Goal: Task Accomplishment & Management: Use online tool/utility

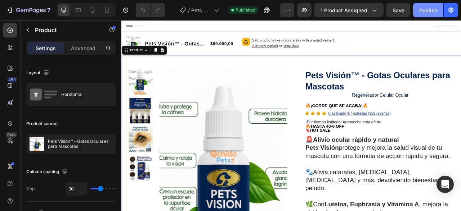
click at [419, 11] on button "Publish" at bounding box center [428, 10] width 30 height 14
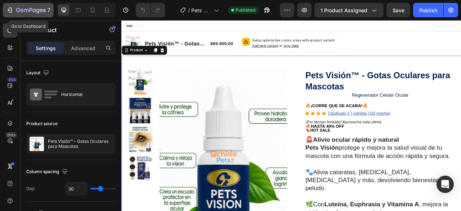
click at [28, 9] on icon "button" at bounding box center [26, 10] width 4 height 3
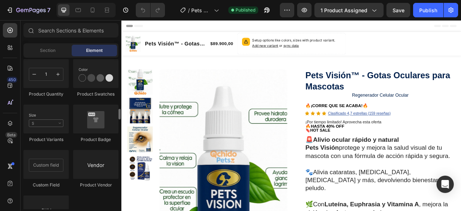
scroll to position [1225, 0]
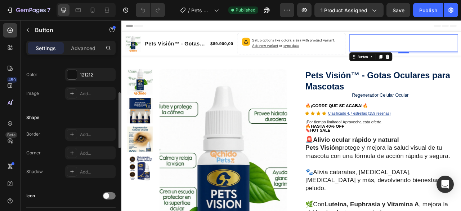
scroll to position [0, 0]
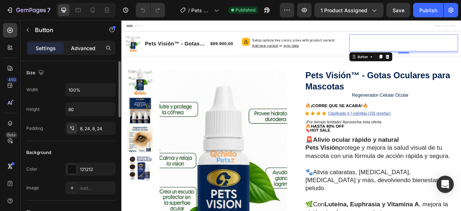
click at [81, 52] on div "Advanced" at bounding box center [83, 48] width 36 height 12
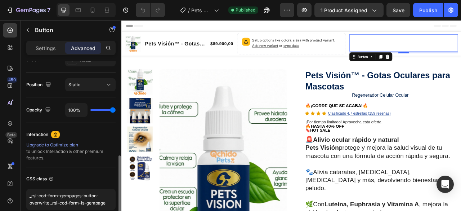
scroll to position [286, 0]
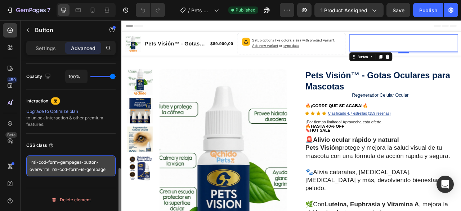
click at [72, 169] on textarea "_rsi-cod-form-gempages-button-overwrite _rsi-cod-form-is-gempage" at bounding box center [70, 165] width 89 height 21
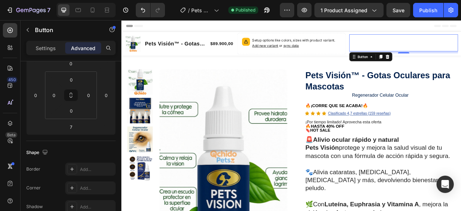
scroll to position [0, 0]
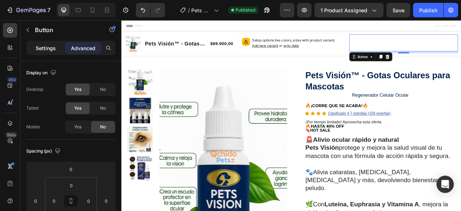
click at [52, 51] on p "Settings" at bounding box center [46, 48] width 20 height 8
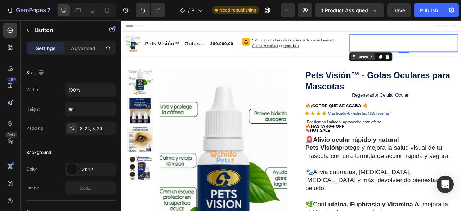
click at [438, 70] on div "Button" at bounding box center [438, 67] width 55 height 12
click at [431, 68] on div "Button" at bounding box center [428, 66] width 16 height 6
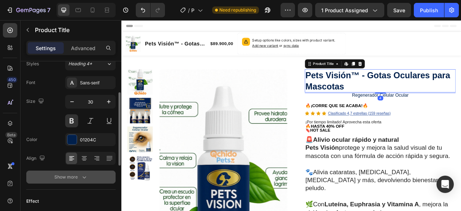
scroll to position [108, 0]
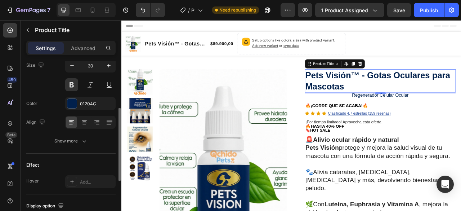
drag, startPoint x: 98, startPoint y: 106, endPoint x: 65, endPoint y: 113, distance: 33.6
click at [65, 113] on div "Font Sans-serif Size 30 Color 01204C Align Show more" at bounding box center [70, 93] width 89 height 107
drag, startPoint x: 88, startPoint y: 104, endPoint x: 59, endPoint y: 95, distance: 30.5
click at [57, 95] on div "Font Sans-serif Size 30 Color 01204C Align Show more" at bounding box center [70, 93] width 89 height 107
click at [85, 103] on div "01204C" at bounding box center [90, 104] width 21 height 6
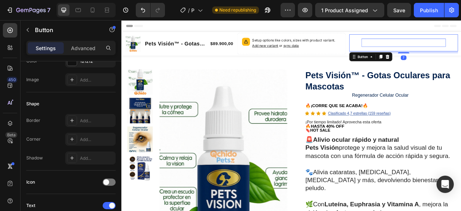
scroll to position [0, 0]
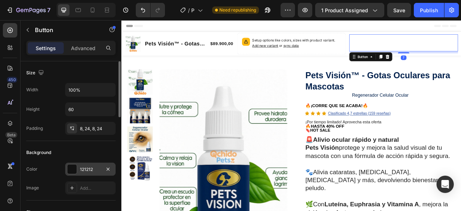
click at [75, 168] on div at bounding box center [71, 168] width 9 height 9
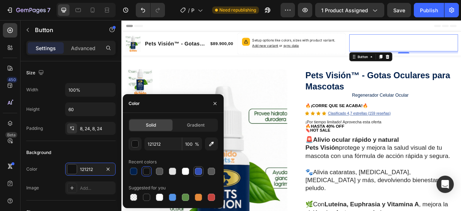
click at [201, 170] on div at bounding box center [198, 171] width 7 height 7
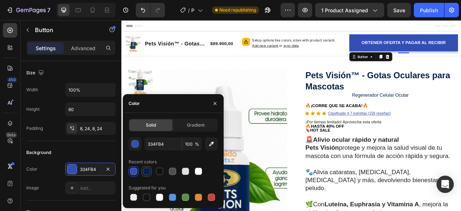
click at [146, 172] on div at bounding box center [146, 171] width 7 height 7
type input "01204C"
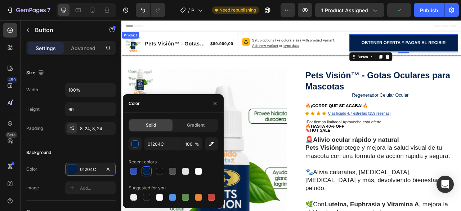
drag, startPoint x: 400, startPoint y: 39, endPoint x: 395, endPoint y: 31, distance: 9.2
click at [399, 39] on div "Setup options like colors, sizes with product variant. Add new variant or sync …" at bounding box center [337, 49] width 138 height 27
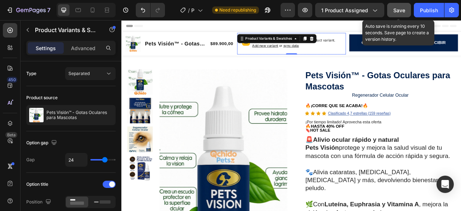
click at [396, 14] on button "Save" at bounding box center [399, 10] width 24 height 14
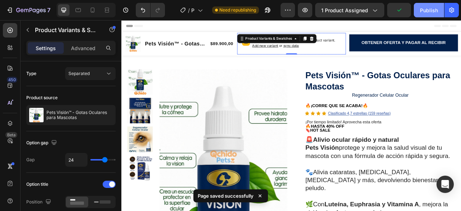
click at [431, 12] on div "Publish" at bounding box center [429, 10] width 18 height 8
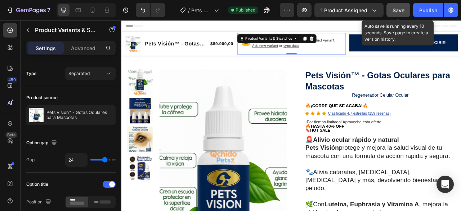
click at [397, 13] on span "Save" at bounding box center [399, 10] width 12 height 6
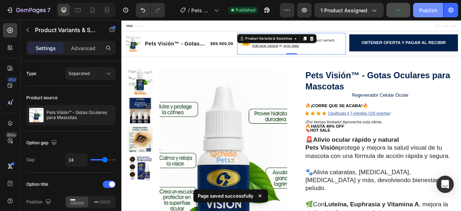
click at [431, 9] on div "Publish" at bounding box center [428, 10] width 18 height 8
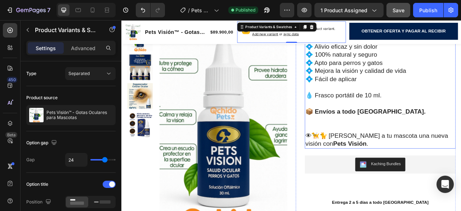
scroll to position [288, 0]
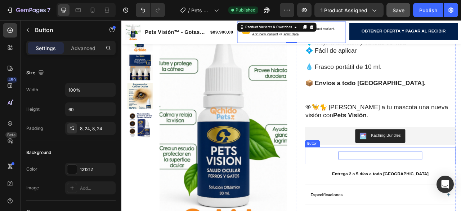
click at [446, 189] on span "OBTENER OFERTA Y PAGAR AL RECIBIR" at bounding box center [450, 192] width 107 height 6
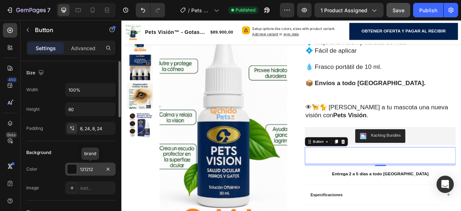
click at [73, 171] on div at bounding box center [71, 168] width 9 height 9
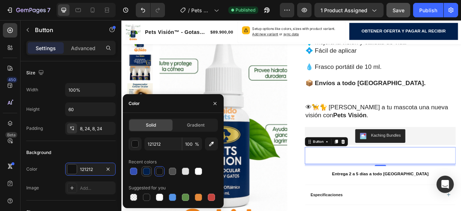
click at [145, 172] on div at bounding box center [146, 171] width 7 height 7
type input "01204C"
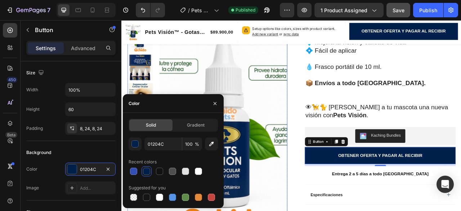
click at [321, 210] on img at bounding box center [251, 171] width 163 height 289
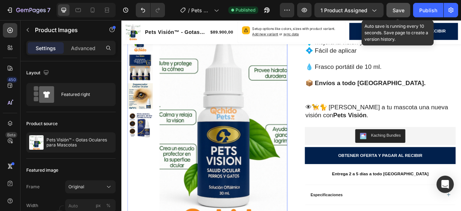
click at [400, 13] on span "Save" at bounding box center [399, 10] width 12 height 6
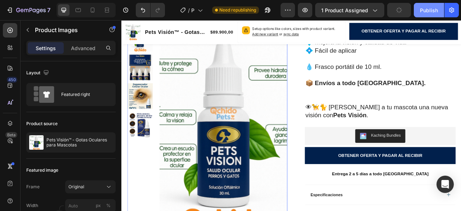
click at [429, 12] on div "Publish" at bounding box center [429, 10] width 18 height 8
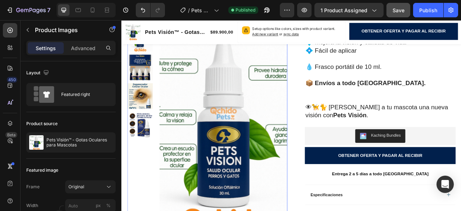
click at [166, 210] on div at bounding box center [231, 169] width 204 height 285
click at [316, 58] on img at bounding box center [251, 171] width 163 height 289
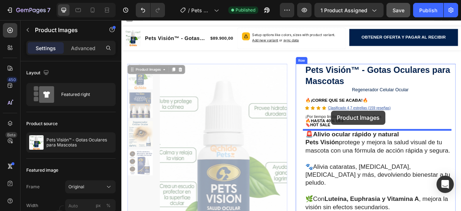
scroll to position [0, 0]
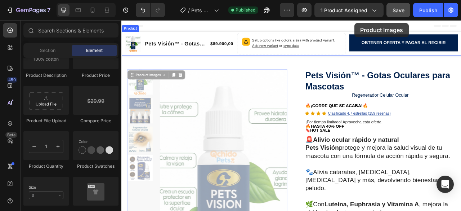
drag, startPoint x: 418, startPoint y: 24, endPoint x: 420, endPoint y: 31, distance: 7.2
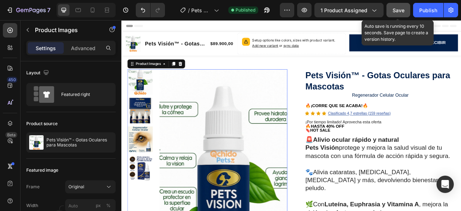
drag, startPoint x: 299, startPoint y: 10, endPoint x: 399, endPoint y: 12, distance: 100.2
click at [399, 12] on span "Save" at bounding box center [399, 10] width 12 height 6
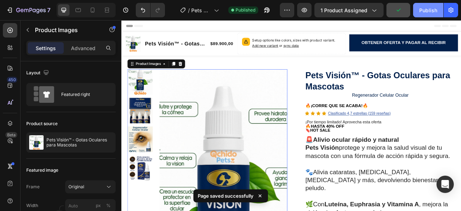
click at [431, 7] on div "Publish" at bounding box center [428, 10] width 18 height 8
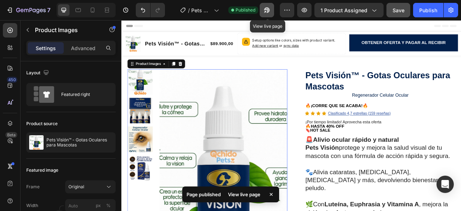
click at [270, 10] on icon "button" at bounding box center [266, 9] width 7 height 7
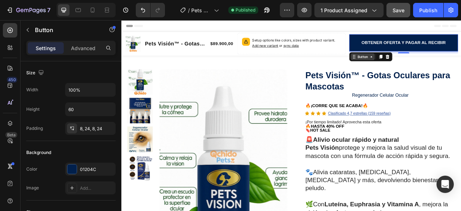
click at [433, 70] on div "Button" at bounding box center [428, 66] width 31 height 9
click at [436, 69] on icon at bounding box center [439, 67] width 6 height 6
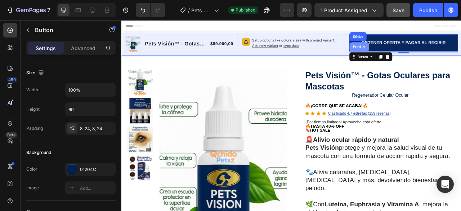
click at [422, 55] on div "Product" at bounding box center [423, 54] width 19 height 4
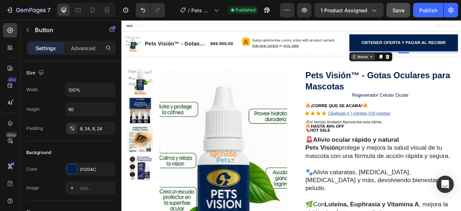
click at [436, 69] on icon at bounding box center [439, 67] width 6 height 6
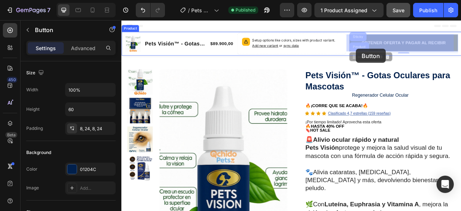
drag, startPoint x: 417, startPoint y: 54, endPoint x: 423, endPoint y: 56, distance: 6.0
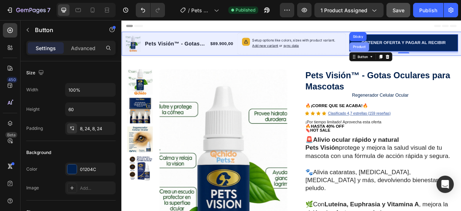
click at [418, 57] on div "Product" at bounding box center [424, 54] width 25 height 12
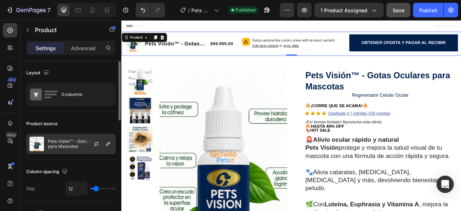
click at [66, 138] on div "Pets Visión™ - Gotas Oculares para Mascotas" at bounding box center [70, 144] width 89 height 20
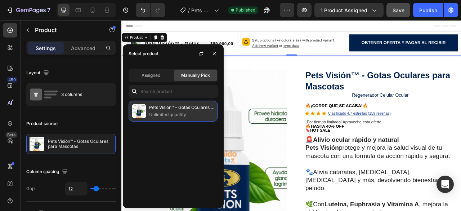
click at [169, 114] on p "Unlimited quantity" at bounding box center [182, 114] width 66 height 7
click at [168, 114] on p "Unlimited quantity" at bounding box center [182, 114] width 66 height 7
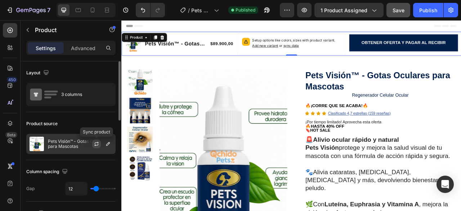
click at [97, 144] on icon "button" at bounding box center [97, 144] width 6 height 6
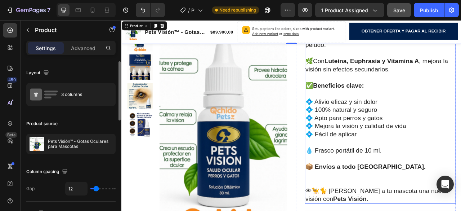
scroll to position [288, 0]
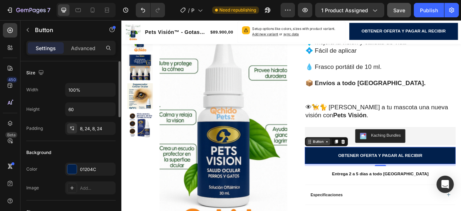
click at [372, 170] on div "Button" at bounding box center [371, 174] width 31 height 9
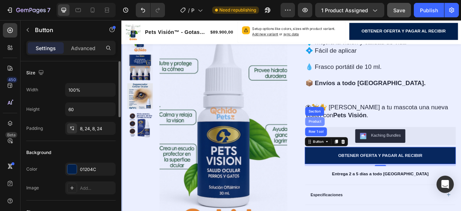
click at [364, 147] on div "Product" at bounding box center [367, 149] width 19 height 4
click at [364, 143] on div "Product" at bounding box center [367, 149] width 25 height 12
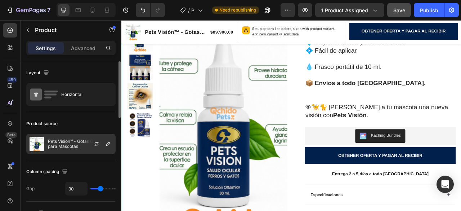
click at [66, 143] on p "Pets Visión™ - Gotas Oculares para Mascotas" at bounding box center [80, 144] width 64 height 10
click at [96, 142] on icon "button" at bounding box center [97, 144] width 6 height 6
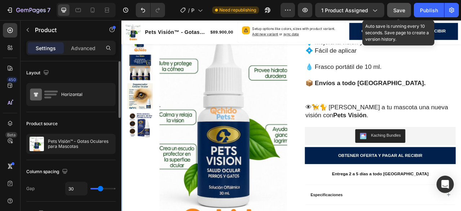
click at [397, 11] on span "Save" at bounding box center [399, 10] width 12 height 6
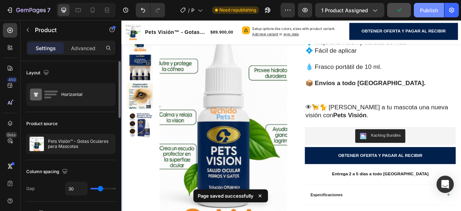
click at [425, 10] on div "Publish" at bounding box center [429, 10] width 18 height 8
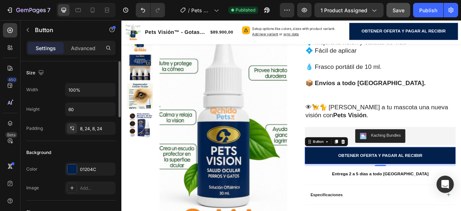
click at [373, 169] on div "Button" at bounding box center [382, 175] width 55 height 12
click at [377, 170] on div "Button" at bounding box center [371, 174] width 31 height 9
click at [373, 172] on div "Button" at bounding box center [372, 175] width 16 height 6
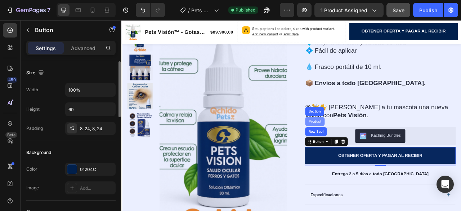
click at [362, 147] on div "Product" at bounding box center [367, 149] width 19 height 4
click at [362, 143] on div "Product" at bounding box center [367, 149] width 25 height 12
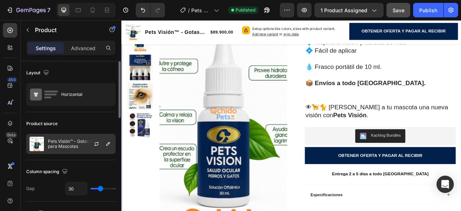
click at [75, 145] on p "Pets Visión™ - Gotas Oculares para Mascotas" at bounding box center [80, 144] width 64 height 10
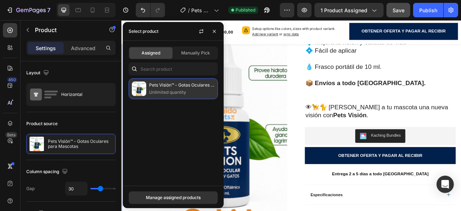
click at [157, 87] on p "Pets Visión™ - Gotas Oculares para Mascotas" at bounding box center [182, 84] width 66 height 7
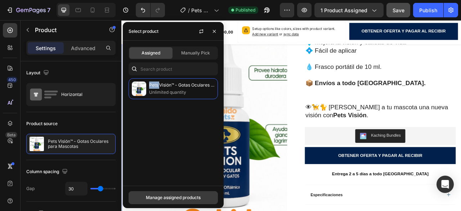
click at [178, 197] on div "Manage assigned products" at bounding box center [173, 197] width 55 height 6
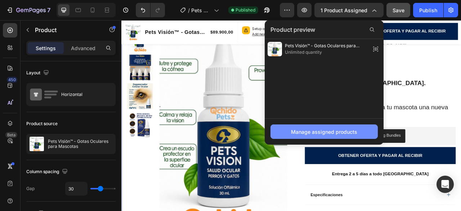
click at [332, 134] on div "Manage assigned products" at bounding box center [324, 132] width 66 height 8
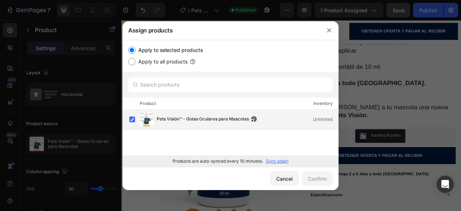
click at [208, 118] on span "Pets Visión™ - Gotas Oculares para Mascotas" at bounding box center [203, 119] width 92 height 8
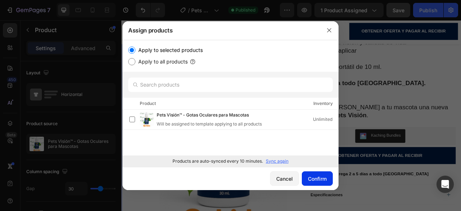
click at [315, 178] on div "Confirm" at bounding box center [317, 179] width 19 height 8
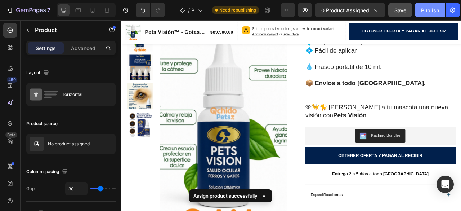
click at [427, 9] on div "Publish" at bounding box center [430, 10] width 18 height 8
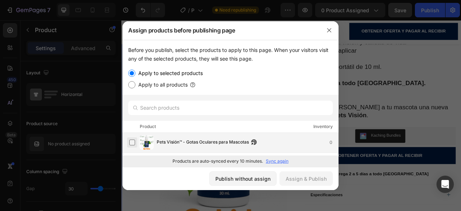
click at [134, 144] on label at bounding box center [132, 142] width 6 height 6
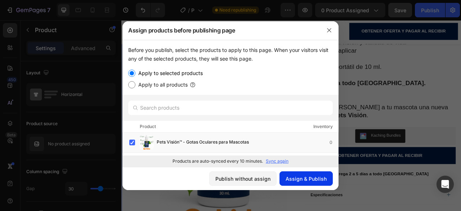
click at [317, 180] on div "Assign & Publish" at bounding box center [306, 179] width 41 height 8
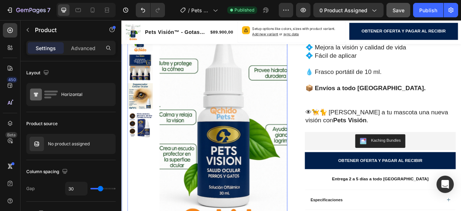
scroll to position [252, 0]
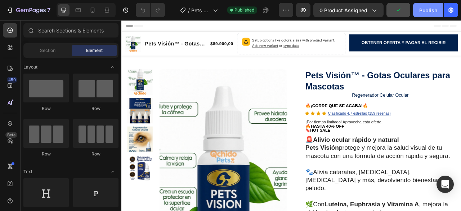
click at [432, 12] on div "Publish" at bounding box center [428, 10] width 18 height 8
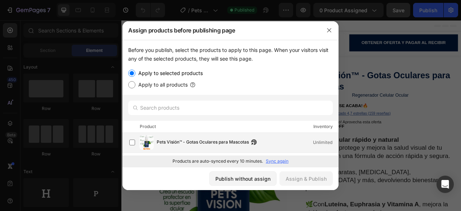
click at [137, 142] on div "Pets Visión™ - Gotas Oculares para Mascotas Unlimited" at bounding box center [233, 142] width 209 height 14
click at [305, 182] on button "Assign & Publish" at bounding box center [306, 178] width 53 height 14
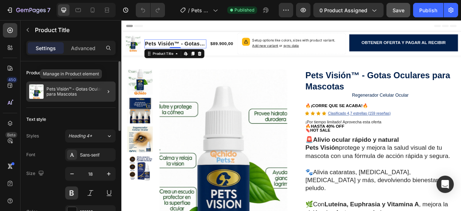
click at [61, 94] on p "Pets Visión™ - Gotas Oculares para Mascotas" at bounding box center [79, 91] width 66 height 10
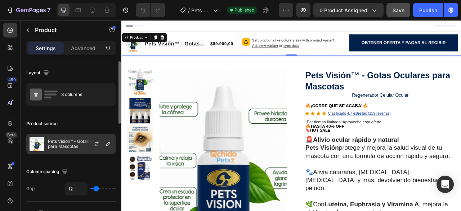
click at [64, 144] on p "Pets Visión™ - Gotas Oculares para Mascotas" at bounding box center [80, 144] width 64 height 10
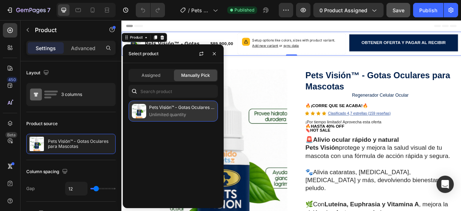
click at [161, 111] on p "Pets Visión™ - Gotas Oculares para Mascotas" at bounding box center [182, 107] width 66 height 7
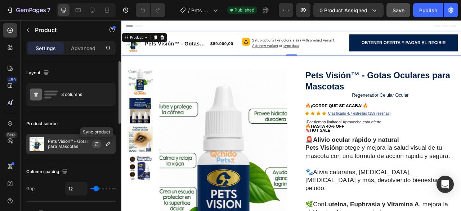
click at [99, 145] on icon "button" at bounding box center [97, 144] width 6 height 6
click at [63, 146] on p "Pets Visión™ - Gotas Oculares para Mascotas" at bounding box center [80, 144] width 64 height 10
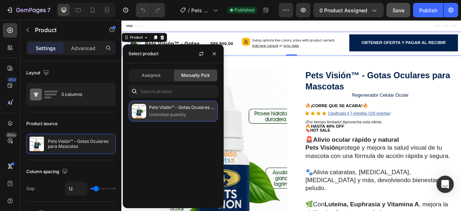
click at [170, 115] on p "Unlimited quantity" at bounding box center [182, 114] width 66 height 7
click at [163, 110] on p "Pets Visión™ - Gotas Oculares para Mascotas" at bounding box center [182, 107] width 66 height 7
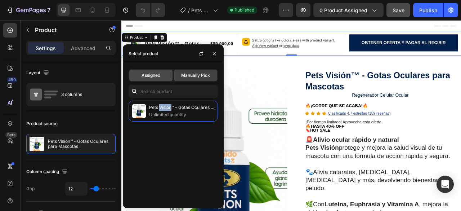
drag, startPoint x: 154, startPoint y: 80, endPoint x: 155, endPoint y: 88, distance: 8.0
click at [154, 79] on div "Assigned" at bounding box center [150, 76] width 43 height 12
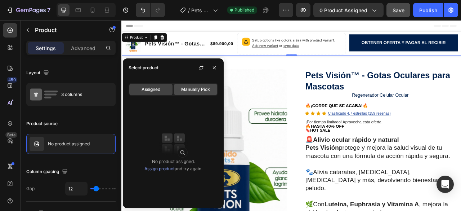
click at [197, 91] on span "Manually Pick" at bounding box center [195, 89] width 29 height 6
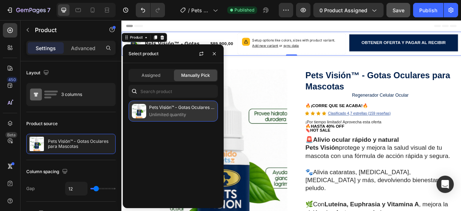
click at [170, 111] on p "Unlimited quantity" at bounding box center [182, 114] width 66 height 7
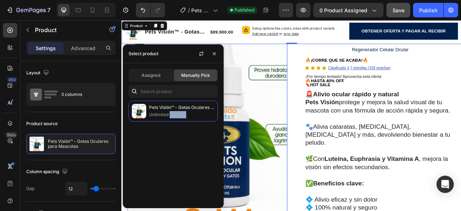
scroll to position [144, 0]
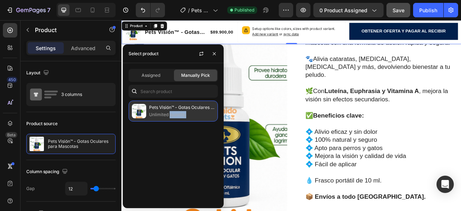
click at [177, 112] on p "Unlimited quantity" at bounding box center [182, 114] width 66 height 7
click at [173, 106] on p "Pets Visión™ - Gotas Oculares para Mascotas" at bounding box center [182, 107] width 66 height 7
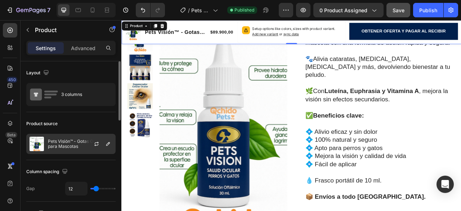
click at [89, 147] on div at bounding box center [100, 143] width 32 height 19
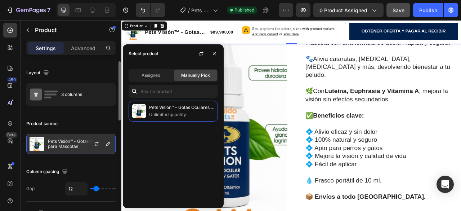
click at [81, 147] on p "Pets Visión™ - Gotas Oculares para Mascotas" at bounding box center [80, 144] width 64 height 10
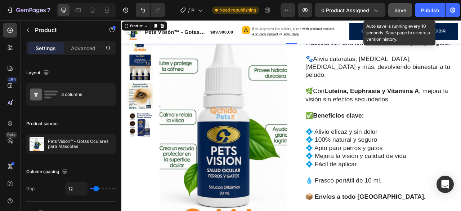
click at [400, 10] on span "Save" at bounding box center [401, 10] width 12 height 6
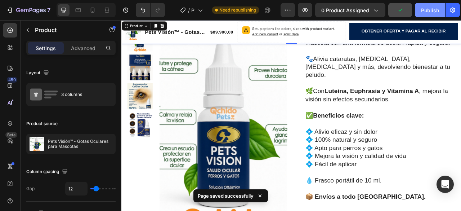
click at [432, 10] on div "Publish" at bounding box center [430, 10] width 18 height 8
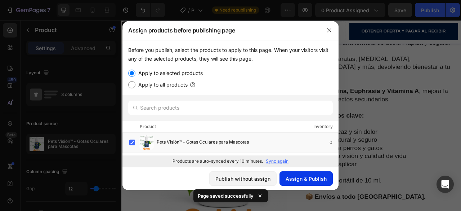
click at [300, 180] on div "Assign & Publish" at bounding box center [306, 179] width 41 height 8
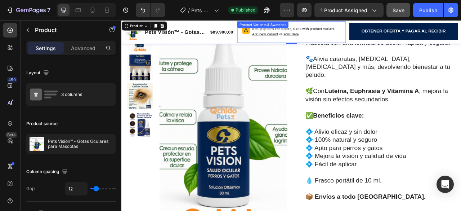
click at [279, 34] on div "Setup options like colors, sizes with product variant. Add new variant or sync …" at bounding box center [337, 35] width 138 height 27
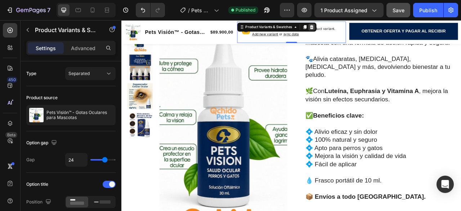
click at [363, 29] on icon at bounding box center [363, 28] width 5 height 5
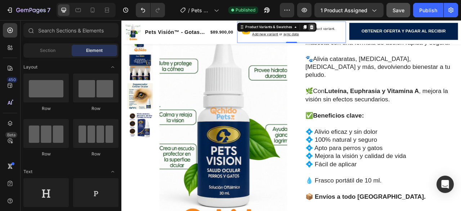
scroll to position [141, 0]
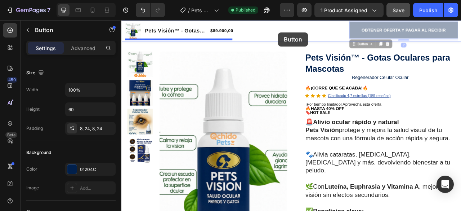
drag, startPoint x: 418, startPoint y: 31, endPoint x: 319, endPoint y: 36, distance: 99.2
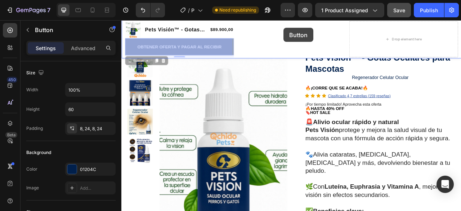
drag, startPoint x: 254, startPoint y: 55, endPoint x: 328, endPoint y: 30, distance: 77.6
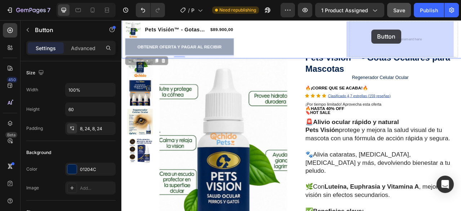
drag, startPoint x: 252, startPoint y: 56, endPoint x: 402, endPoint y: 36, distance: 150.9
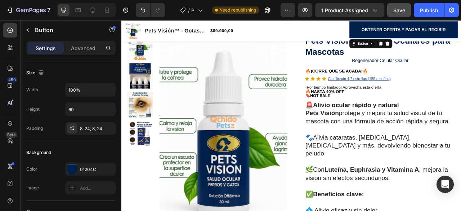
scroll to position [19, 0]
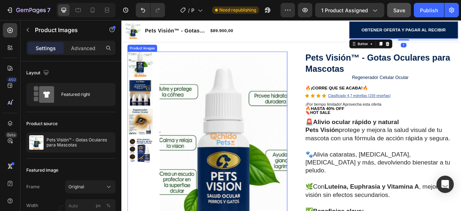
click at [302, 63] on img at bounding box center [251, 204] width 163 height 289
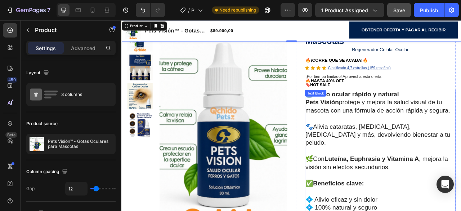
scroll to position [0, 0]
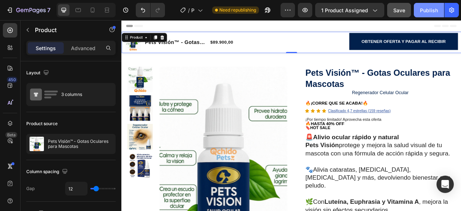
click at [428, 11] on div "Publish" at bounding box center [429, 10] width 18 height 8
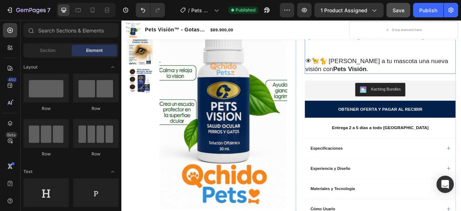
scroll to position [324, 0]
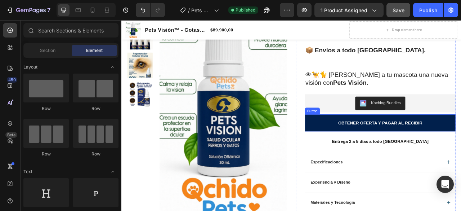
click at [375, 146] on button "OBTENER OFERTA Y PAGAR AL RECIBIR" at bounding box center [451, 151] width 192 height 22
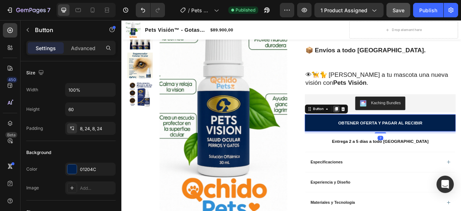
click at [393, 130] on icon at bounding box center [395, 132] width 4 height 5
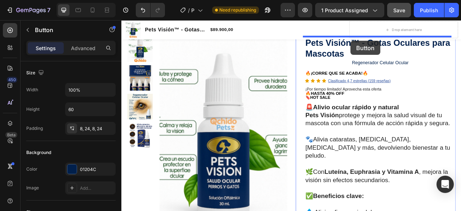
scroll to position [26, 0]
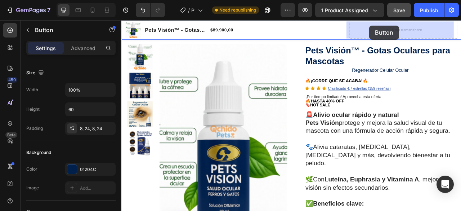
drag, startPoint x: 357, startPoint y: 149, endPoint x: 436, endPoint y: 27, distance: 145.6
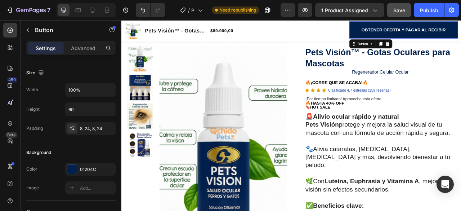
scroll to position [29, 0]
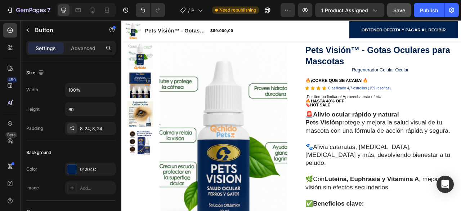
click at [438, 53] on div "Button" at bounding box center [428, 50] width 31 height 9
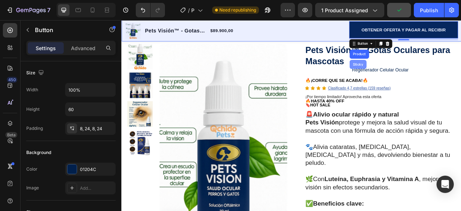
click at [421, 77] on div "Sticky" at bounding box center [422, 76] width 16 height 4
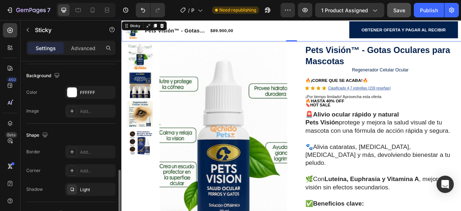
scroll to position [144, 0]
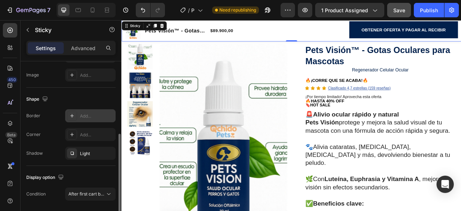
click at [76, 115] on div at bounding box center [72, 116] width 10 height 10
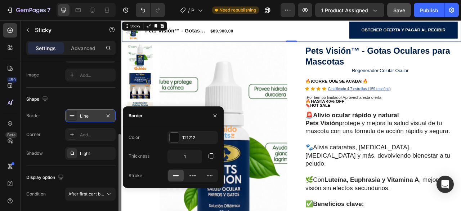
scroll to position [30, 0]
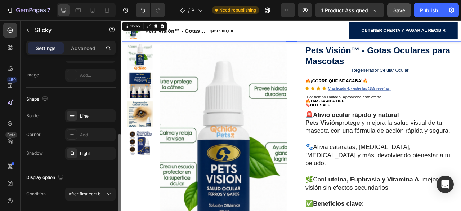
click at [55, 129] on div "Corner Add..." at bounding box center [70, 134] width 89 height 13
click at [82, 47] on p "Advanced" at bounding box center [83, 48] width 25 height 8
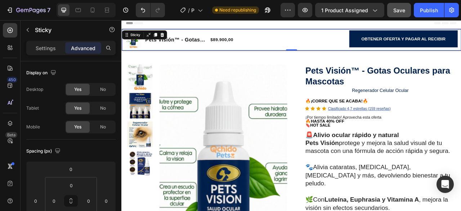
scroll to position [0, 0]
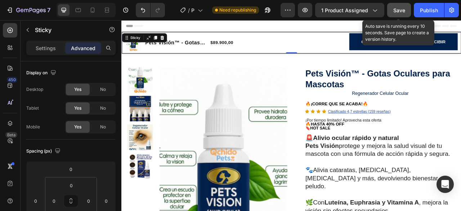
click at [400, 9] on span "Save" at bounding box center [399, 10] width 12 height 6
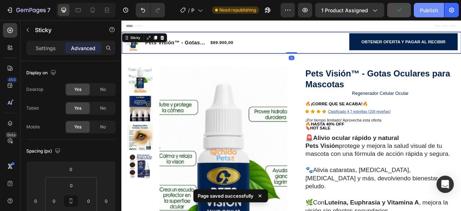
click at [425, 10] on div "Publish" at bounding box center [429, 10] width 18 height 8
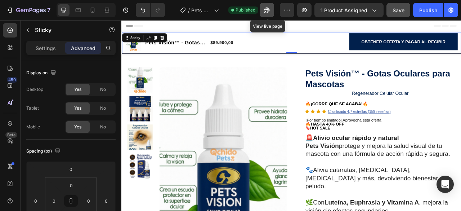
click at [267, 10] on icon "button" at bounding box center [266, 9] width 7 height 7
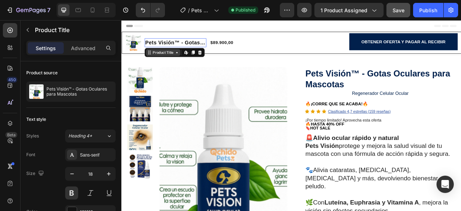
click at [169, 40] on div "Pets Visión™ - Gotas Oculares para Mascotas Product Title Edit content in Shopi…" at bounding box center [190, 49] width 79 height 22
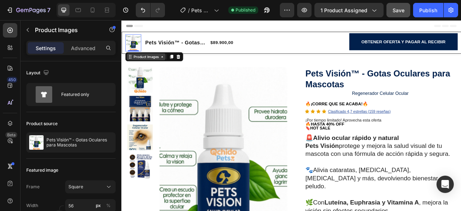
click at [160, 69] on div "Product Images" at bounding box center [152, 66] width 35 height 6
click at [154, 69] on div "Product Images" at bounding box center [152, 66] width 35 height 6
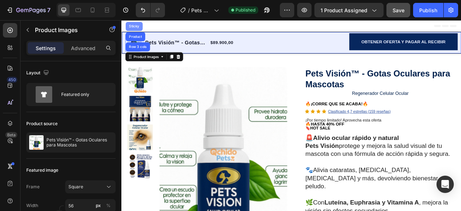
click at [138, 27] on div "Sticky" at bounding box center [137, 28] width 16 height 4
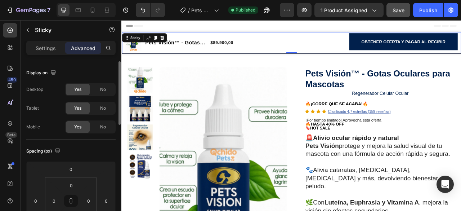
click at [75, 89] on span "Yes" at bounding box center [77, 89] width 7 height 6
click at [103, 89] on span "No" at bounding box center [103, 89] width 6 height 6
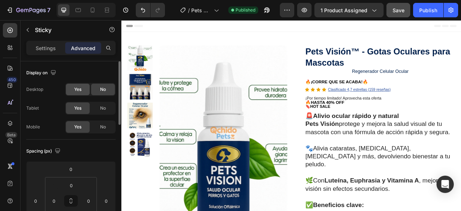
click at [78, 92] on span "Yes" at bounding box center [77, 89] width 7 height 6
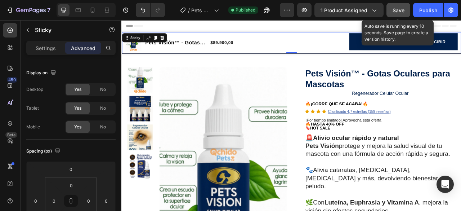
click at [401, 8] on span "Save" at bounding box center [399, 10] width 12 height 6
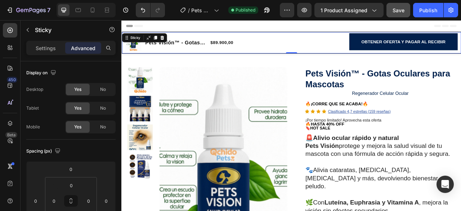
click at [85, 48] on p "Advanced" at bounding box center [83, 48] width 25 height 8
click at [50, 49] on p "Settings" at bounding box center [46, 48] width 20 height 8
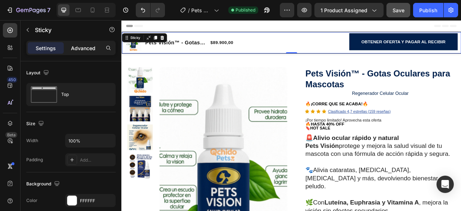
click at [78, 48] on p "Advanced" at bounding box center [83, 48] width 25 height 8
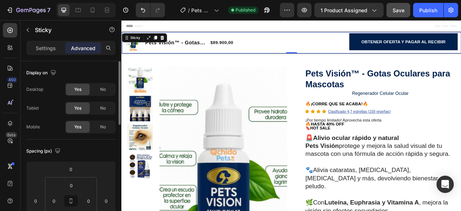
drag, startPoint x: 103, startPoint y: 90, endPoint x: 103, endPoint y: 101, distance: 10.8
click at [103, 91] on span "No" at bounding box center [103, 89] width 6 height 6
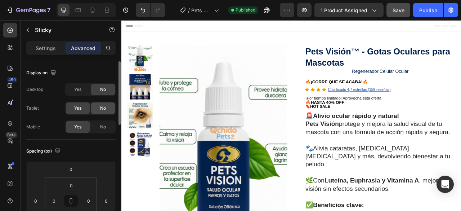
drag, startPoint x: 103, startPoint y: 104, endPoint x: 104, endPoint y: 112, distance: 8.3
click at [103, 106] on div "No" at bounding box center [103, 108] width 24 height 12
click at [103, 125] on span "No" at bounding box center [103, 127] width 6 height 6
click at [104, 126] on span "No" at bounding box center [103, 127] width 6 height 6
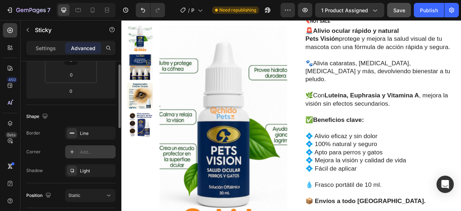
scroll to position [106, 0]
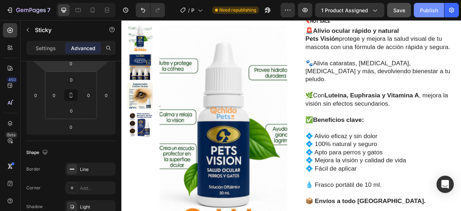
click at [425, 12] on div "Publish" at bounding box center [429, 10] width 18 height 8
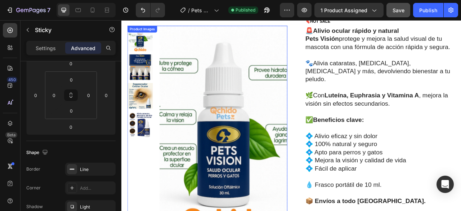
scroll to position [0, 0]
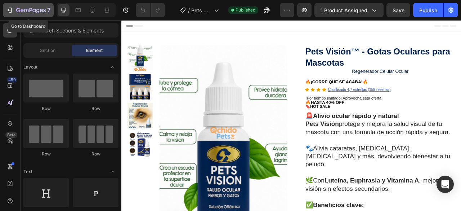
click at [22, 9] on icon "button" at bounding box center [22, 10] width 3 height 3
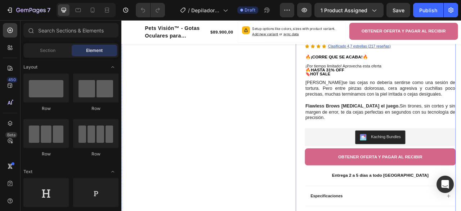
scroll to position [144, 0]
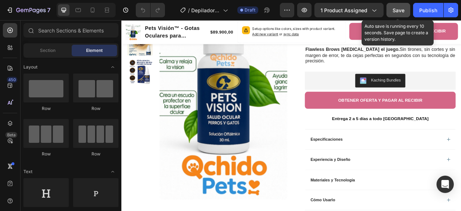
click at [392, 10] on button "Save" at bounding box center [399, 10] width 24 height 14
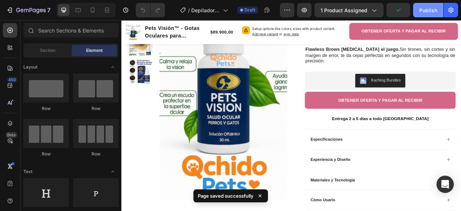
click at [425, 10] on div "Publish" at bounding box center [428, 10] width 18 height 8
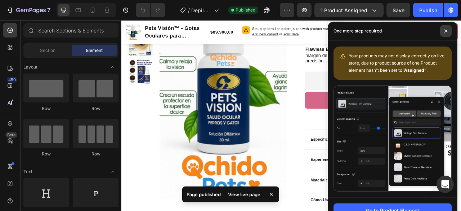
click at [446, 32] on icon at bounding box center [446, 31] width 4 height 4
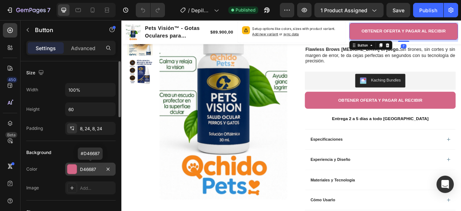
click at [72, 170] on div at bounding box center [71, 168] width 9 height 9
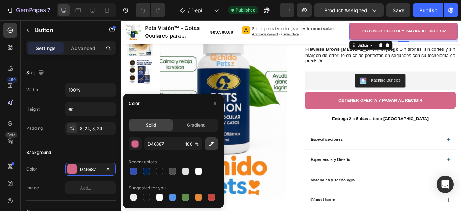
click at [212, 142] on icon "button" at bounding box center [211, 143] width 7 height 7
type input "F68419"
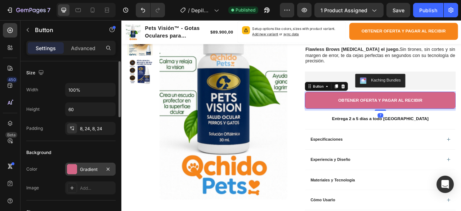
click at [73, 170] on div at bounding box center [72, 169] width 10 height 10
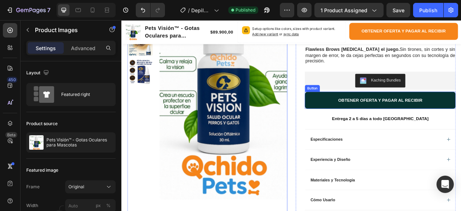
click at [376, 120] on button "OBTENER OFERTA Y PAGAR AL RECIBIR" at bounding box center [451, 122] width 192 height 22
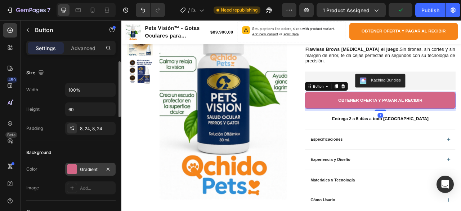
click at [71, 173] on div at bounding box center [72, 169] width 10 height 10
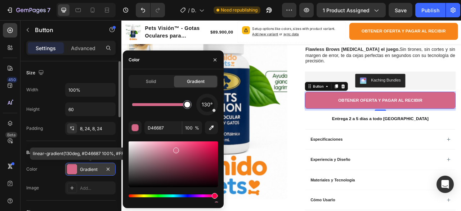
click at [95, 168] on div "Gradient" at bounding box center [90, 169] width 21 height 6
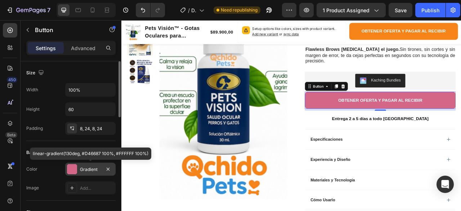
click at [95, 168] on div "Gradient" at bounding box center [90, 169] width 21 height 6
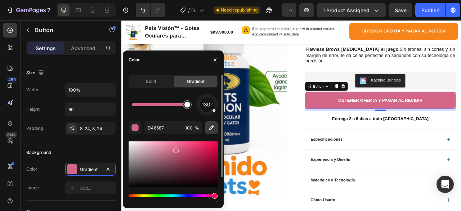
click at [210, 127] on icon "button" at bounding box center [211, 127] width 7 height 7
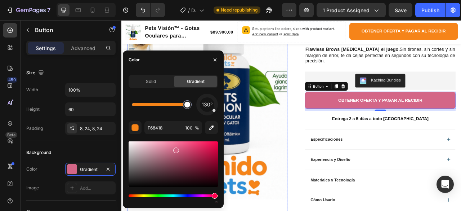
type input "FFFFFF"
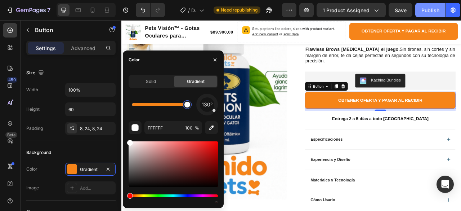
click at [428, 9] on div "Publish" at bounding box center [431, 10] width 18 height 8
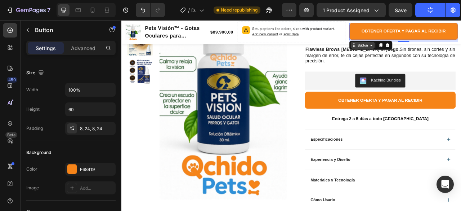
click at [427, 53] on div "Button" at bounding box center [428, 52] width 16 height 6
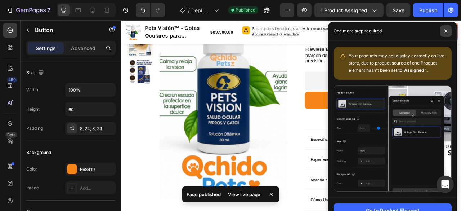
click at [446, 30] on icon at bounding box center [446, 31] width 4 height 4
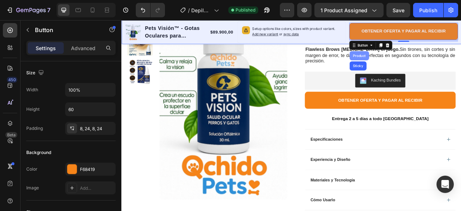
click at [421, 65] on div "Product" at bounding box center [423, 65] width 19 height 4
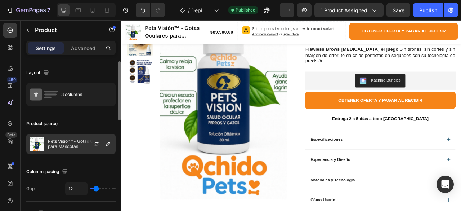
click at [65, 144] on p "Pets Visión™ - Gotas Oculares para Mascotas" at bounding box center [80, 144] width 64 height 10
click at [99, 143] on button "button" at bounding box center [96, 143] width 9 height 9
click at [74, 146] on p "Pets Visión™ - Gotas Oculares para Mascotas" at bounding box center [80, 144] width 64 height 10
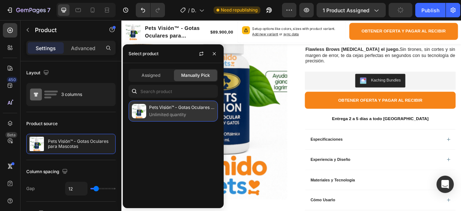
click at [161, 106] on p "Pets Visión™ - Gotas Oculares para Mascotas" at bounding box center [182, 107] width 66 height 7
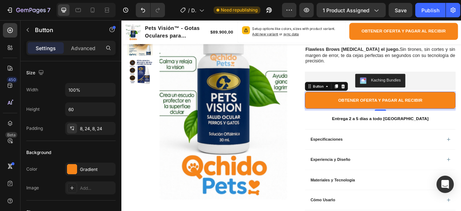
click at [372, 108] on div "Button" at bounding box center [382, 104] width 55 height 12
click at [373, 108] on div "Button" at bounding box center [382, 104] width 55 height 12
click at [374, 107] on div "Button" at bounding box center [372, 104] width 16 height 6
click at [376, 107] on div "Button" at bounding box center [372, 104] width 16 height 6
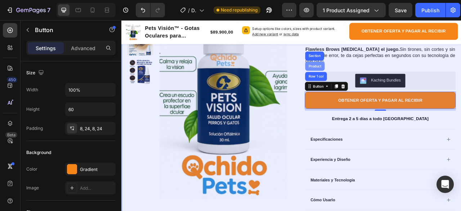
click at [365, 79] on div "Product" at bounding box center [367, 78] width 19 height 4
click at [365, 79] on div "Product" at bounding box center [367, 79] width 25 height 12
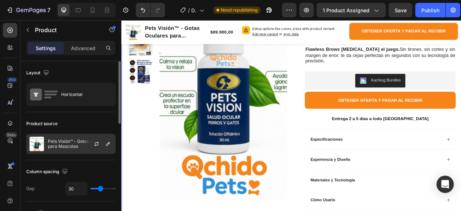
click at [78, 142] on p "Pets Visión™ - Gotas Oculares para Mascotas" at bounding box center [80, 144] width 64 height 10
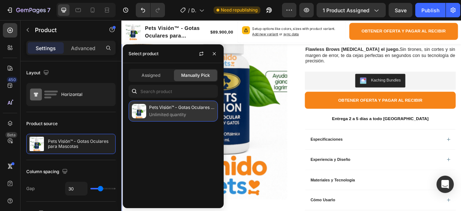
click at [179, 113] on p "Unlimited quantity" at bounding box center [182, 114] width 66 height 7
click at [164, 108] on p "Pets Visión™ - Gotas Oculares para Mascotas" at bounding box center [182, 107] width 66 height 7
click at [188, 111] on p "Unlimited quantity" at bounding box center [182, 114] width 66 height 7
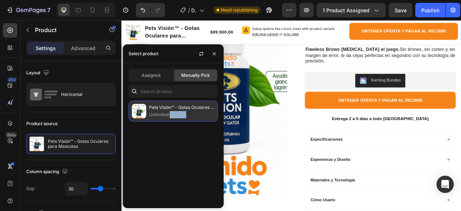
click at [188, 111] on p "Unlimited quantity" at bounding box center [182, 114] width 66 height 7
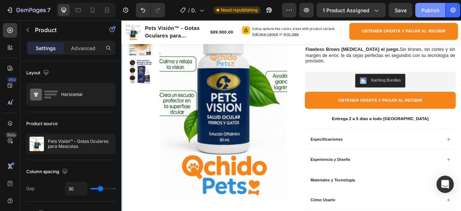
click at [430, 9] on div "Publish" at bounding box center [431, 10] width 18 height 8
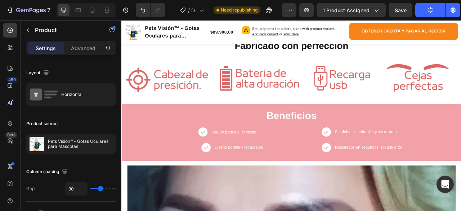
scroll to position [360, 0]
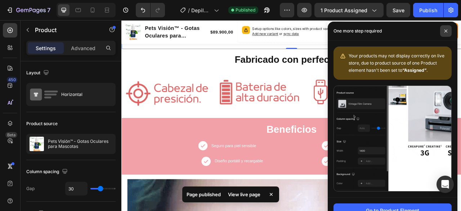
click at [446, 32] on icon at bounding box center [446, 31] width 4 height 4
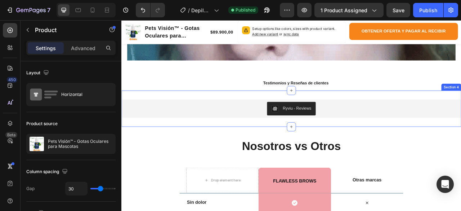
scroll to position [721, 0]
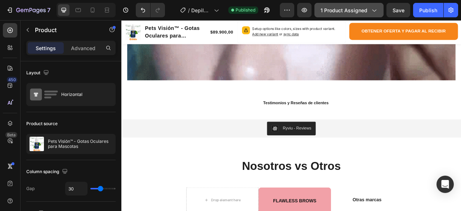
click at [378, 10] on button "1 product assigned" at bounding box center [349, 10] width 69 height 14
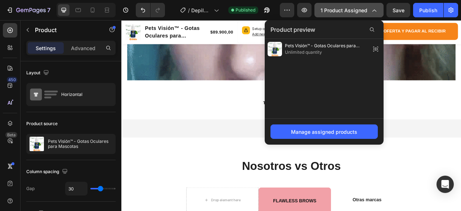
click at [378, 10] on button "1 product assigned" at bounding box center [349, 10] width 69 height 14
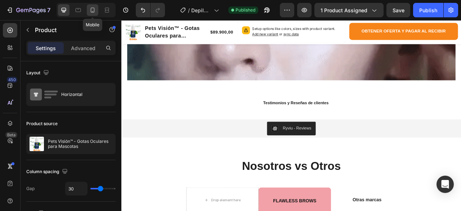
click at [93, 10] on icon at bounding box center [92, 9] width 7 height 7
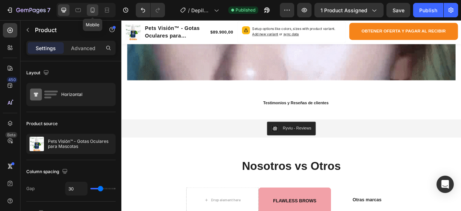
type input "0"
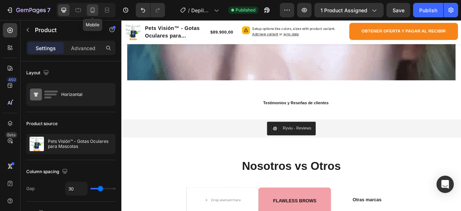
type input "0"
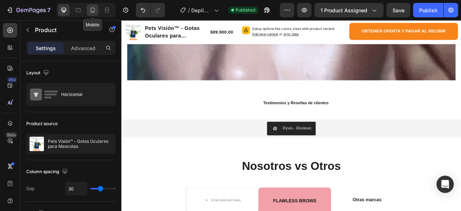
type input "100%"
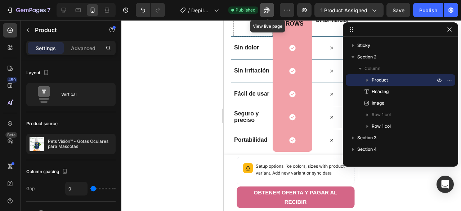
click at [266, 11] on icon "button" at bounding box center [265, 12] width 2 height 2
drag, startPoint x: 450, startPoint y: 28, endPoint x: 417, endPoint y: 34, distance: 33.0
click at [448, 28] on icon "button" at bounding box center [450, 30] width 6 height 6
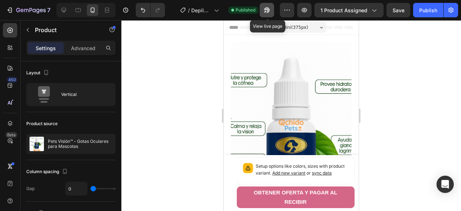
click at [268, 10] on icon "button" at bounding box center [266, 9] width 7 height 7
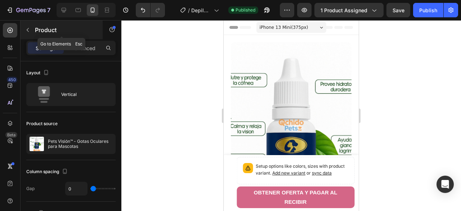
click at [27, 28] on icon "button" at bounding box center [28, 30] width 6 height 6
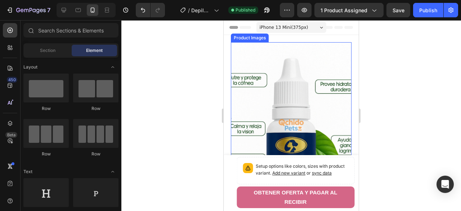
scroll to position [36, 0]
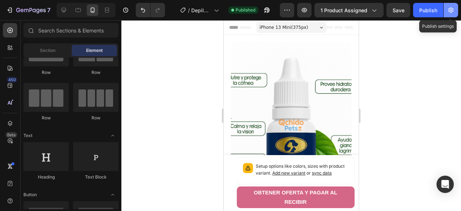
click at [450, 9] on icon "button" at bounding box center [451, 9] width 7 height 7
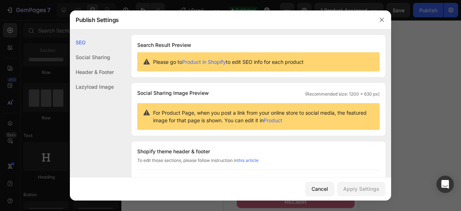
click at [98, 79] on div "Header & Footer" at bounding box center [92, 86] width 44 height 15
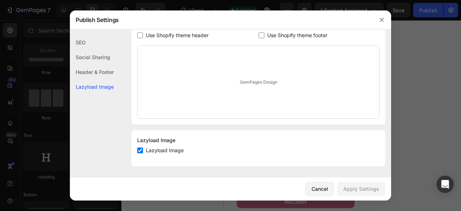
scroll to position [145, 0]
click at [140, 151] on input "checkbox" at bounding box center [140, 150] width 6 height 6
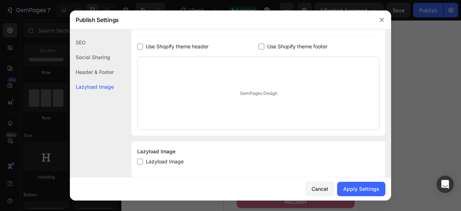
scroll to position [144, 0]
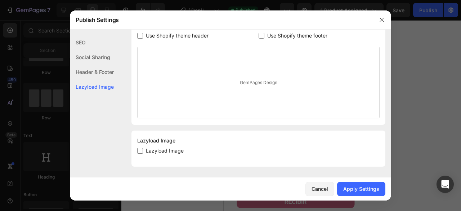
click at [138, 151] on input "checkbox" at bounding box center [140, 151] width 6 height 6
checkbox input "true"
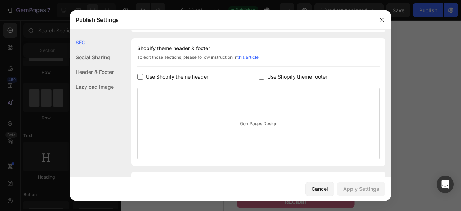
scroll to position [0, 0]
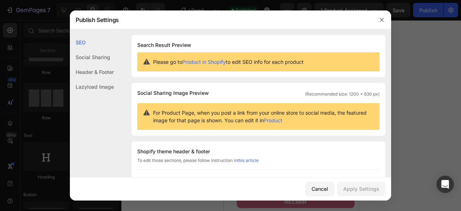
click at [94, 79] on div "Header & Footer" at bounding box center [92, 86] width 44 height 15
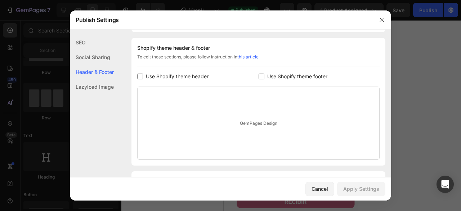
scroll to position [105, 0]
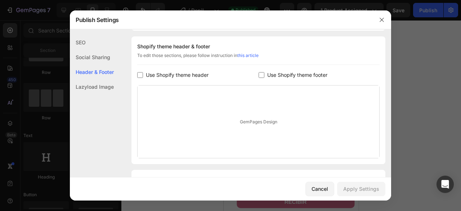
click at [245, 120] on div "GemPages Design" at bounding box center [259, 121] width 242 height 72
click at [141, 74] on input "checkbox" at bounding box center [140, 75] width 6 height 6
checkbox input "true"
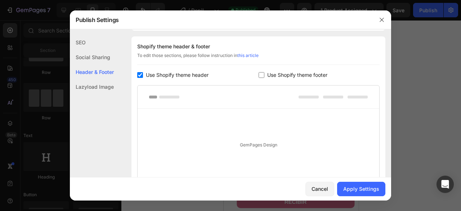
click at [259, 75] on input "checkbox" at bounding box center [262, 75] width 6 height 6
checkbox input "true"
click at [139, 74] on input "checkbox" at bounding box center [140, 75] width 6 height 6
checkbox input "false"
click at [260, 74] on input "checkbox" at bounding box center [262, 75] width 6 height 6
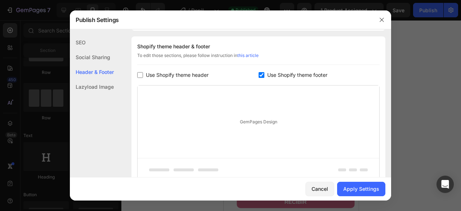
checkbox input "false"
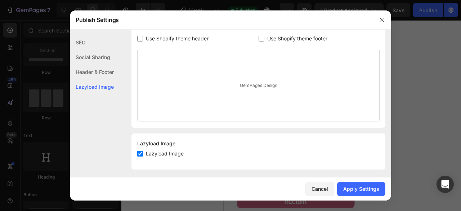
scroll to position [145, 0]
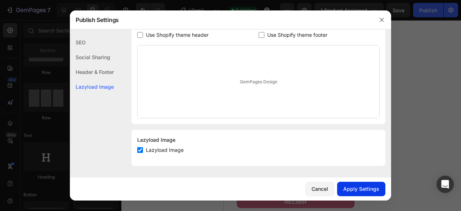
click at [362, 186] on div "Apply Settings" at bounding box center [361, 189] width 36 height 8
click at [386, 20] on button "button" at bounding box center [382, 20] width 12 height 12
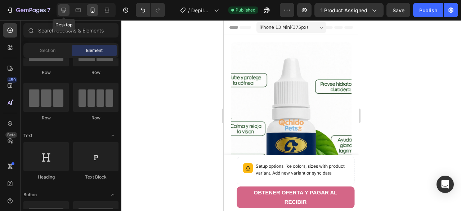
click at [65, 10] on icon at bounding box center [64, 10] width 5 height 5
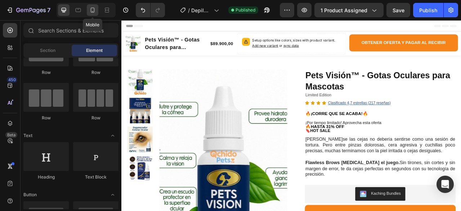
click at [92, 10] on icon at bounding box center [92, 9] width 7 height 7
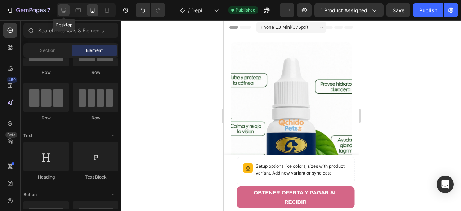
click at [64, 10] on icon at bounding box center [64, 10] width 5 height 5
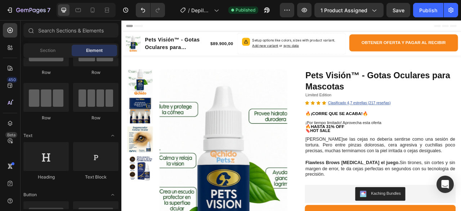
click at [146, 29] on span "Header" at bounding box center [143, 27] width 16 height 7
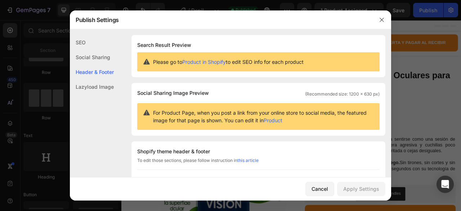
scroll to position [105, 0]
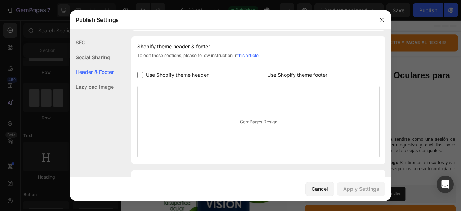
click at [84, 64] on div "Social Sharing" at bounding box center [92, 71] width 44 height 15
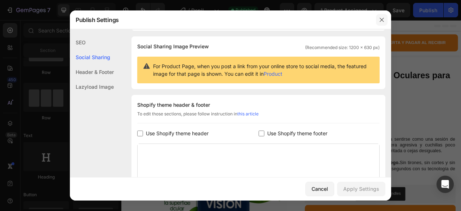
click at [379, 22] on icon "button" at bounding box center [382, 20] width 6 height 6
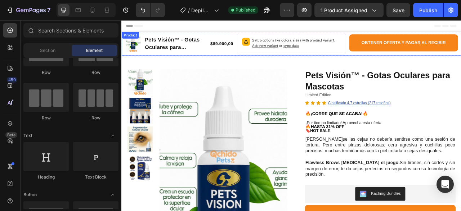
click at [154, 37] on div "Product Images Pets Visión™ - Gotas Oculares para Mascotas Product Title $89.90…" at bounding box center [337, 50] width 432 height 30
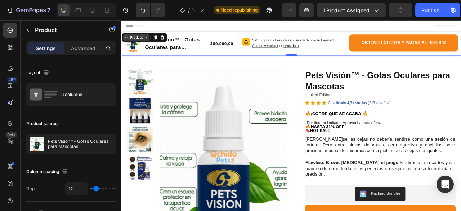
click at [150, 43] on icon at bounding box center [153, 42] width 6 height 6
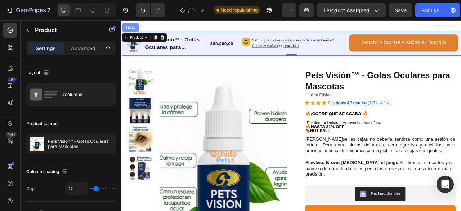
click at [133, 29] on div "Sticky" at bounding box center [133, 29] width 16 height 4
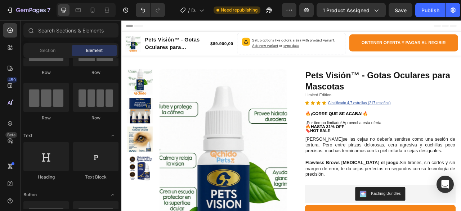
click at [133, 29] on div "Header" at bounding box center [337, 27] width 421 height 14
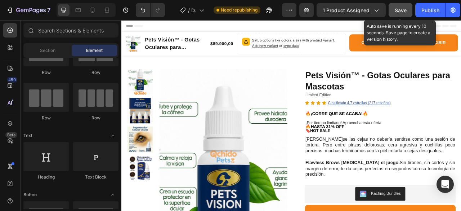
click at [403, 7] on span "Save" at bounding box center [401, 10] width 12 height 6
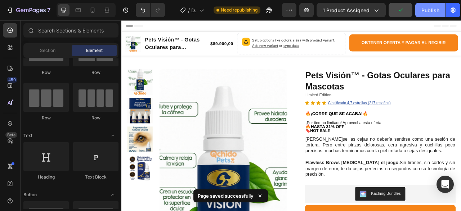
click at [436, 12] on div "Publish" at bounding box center [431, 10] width 18 height 8
